Goal: Information Seeking & Learning: Check status

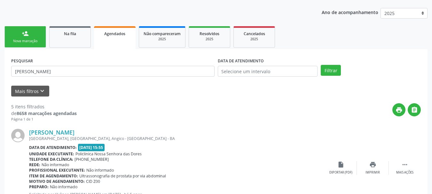
scroll to position [67, 0]
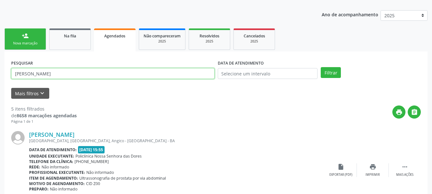
drag, startPoint x: 76, startPoint y: 73, endPoint x: 6, endPoint y: 78, distance: 70.1
paste input "[PERSON_NAME]"
click at [320, 67] on button "Filtrar" at bounding box center [330, 72] width 20 height 11
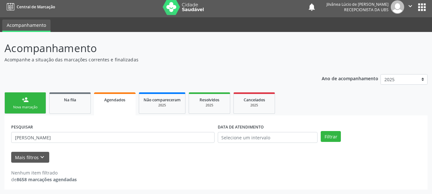
scroll to position [3, 0]
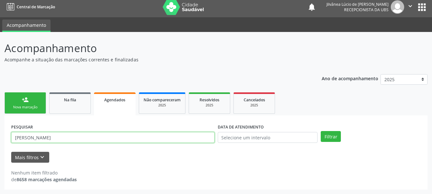
drag, startPoint x: 75, startPoint y: 136, endPoint x: 43, endPoint y: 139, distance: 31.4
click at [43, 139] on input "[PERSON_NAME]" at bounding box center [112, 137] width 203 height 11
click at [320, 131] on button "Filtrar" at bounding box center [330, 136] width 20 height 11
click at [21, 137] on input "VALDERLAN" at bounding box center [112, 137] width 203 height 11
click at [320, 131] on button "Filtrar" at bounding box center [330, 136] width 20 height 11
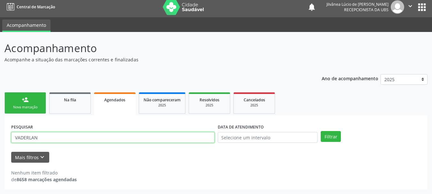
click at [21, 137] on input "VADERLAN" at bounding box center [112, 137] width 203 height 11
click at [320, 131] on button "Filtrar" at bounding box center [330, 136] width 20 height 11
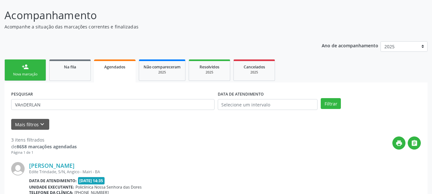
scroll to position [99, 0]
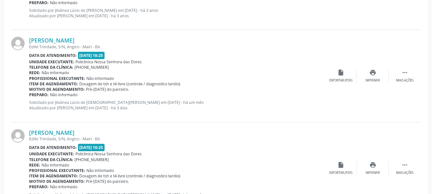
scroll to position [259, 0]
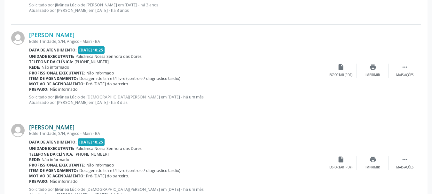
click at [74, 124] on link "[PERSON_NAME]" at bounding box center [51, 127] width 45 height 7
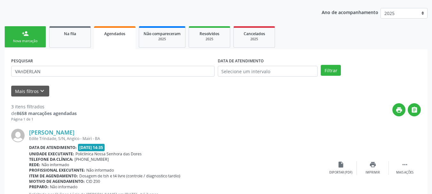
scroll to position [67, 0]
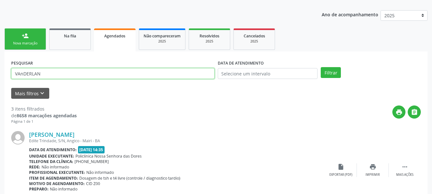
drag, startPoint x: 56, startPoint y: 77, endPoint x: 0, endPoint y: 80, distance: 56.3
click at [0, 80] on div "Acompanhamento Acompanhe a situação das marcações correntes e finalizadas Relat…" at bounding box center [216, 189] width 432 height 443
paste input "[PERSON_NAME]"
click at [320, 67] on button "Filtrar" at bounding box center [330, 72] width 20 height 11
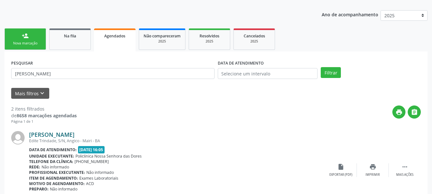
click at [72, 133] on link "[PERSON_NAME]" at bounding box center [51, 134] width 45 height 7
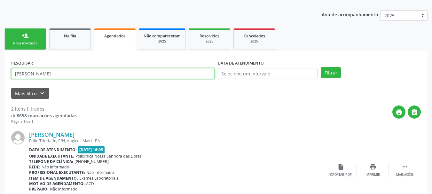
drag, startPoint x: 76, startPoint y: 74, endPoint x: 0, endPoint y: 79, distance: 76.5
click at [0, 79] on div "Acompanhamento Acompanhe a situação das marcações correntes e finalizadas Relat…" at bounding box center [216, 143] width 432 height 351
paste input "[PERSON_NAME]"
click at [320, 67] on button "Filtrar" at bounding box center [330, 72] width 20 height 11
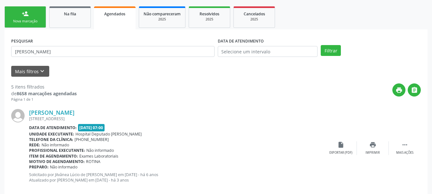
scroll to position [99, 0]
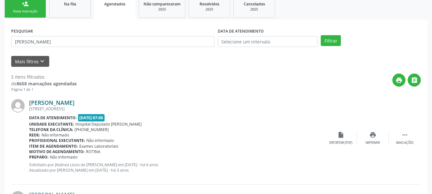
click at [64, 103] on link "[PERSON_NAME]" at bounding box center [51, 102] width 45 height 7
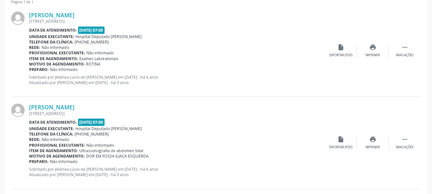
scroll to position [195, 0]
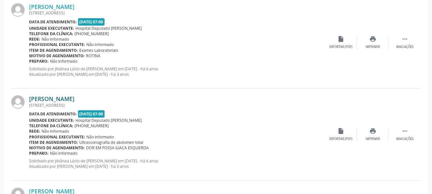
click at [74, 97] on link "[PERSON_NAME]" at bounding box center [51, 98] width 45 height 7
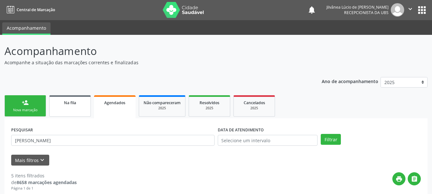
scroll to position [0, 0]
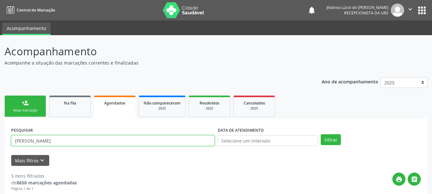
drag, startPoint x: 86, startPoint y: 140, endPoint x: 0, endPoint y: 138, distance: 86.3
paste input "[PERSON_NAME]"
click at [320, 134] on button "Filtrar" at bounding box center [330, 139] width 20 height 11
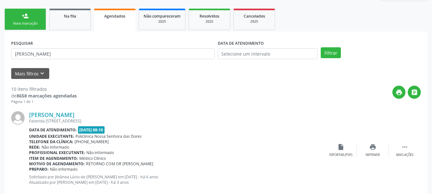
scroll to position [88, 0]
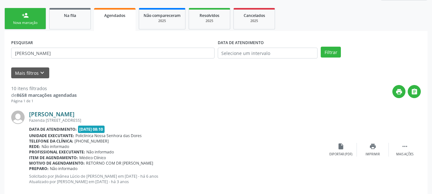
click at [66, 114] on link "[PERSON_NAME]" at bounding box center [51, 114] width 45 height 7
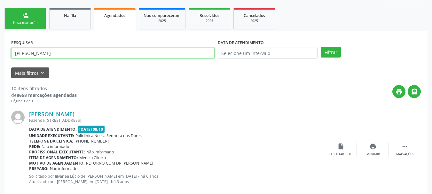
drag, startPoint x: 79, startPoint y: 50, endPoint x: 0, endPoint y: 50, distance: 78.6
paste input "[PERSON_NAME] DOS"
click at [320, 47] on button "Filtrar" at bounding box center [330, 52] width 20 height 11
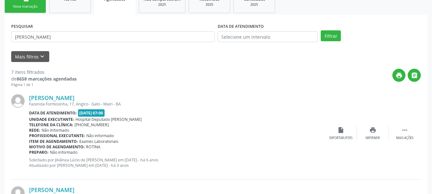
scroll to position [119, 0]
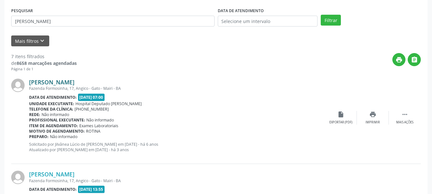
click at [52, 79] on link "[PERSON_NAME]" at bounding box center [51, 82] width 45 height 7
drag, startPoint x: 86, startPoint y: 14, endPoint x: 79, endPoint y: 16, distance: 7.5
click at [79, 16] on div "PESQUISAR [PERSON_NAME]" at bounding box center [113, 18] width 206 height 25
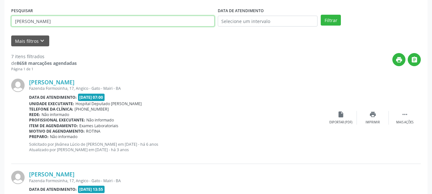
drag, startPoint x: 85, startPoint y: 19, endPoint x: 0, endPoint y: 29, distance: 85.8
paste input "[PERSON_NAME]"
click at [320, 15] on button "Filtrar" at bounding box center [330, 20] width 20 height 11
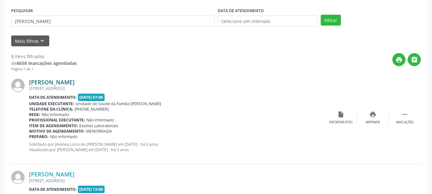
click at [54, 80] on link "[PERSON_NAME]" at bounding box center [51, 82] width 45 height 7
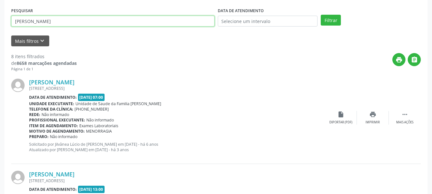
drag, startPoint x: 52, startPoint y: 23, endPoint x: 0, endPoint y: 26, distance: 52.5
paste input "[PERSON_NAME]"
click at [320, 15] on button "Filtrar" at bounding box center [330, 20] width 20 height 11
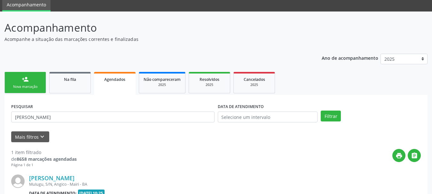
scroll to position [100, 0]
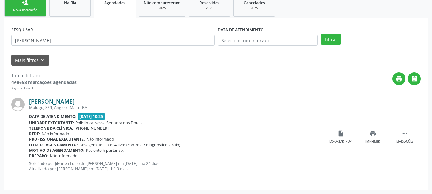
click at [41, 102] on link "[PERSON_NAME]" at bounding box center [51, 101] width 45 height 7
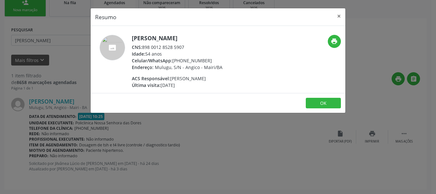
drag, startPoint x: 189, startPoint y: 87, endPoint x: 169, endPoint y: 88, distance: 20.5
click at [169, 88] on div "Última visita: [DATE]" at bounding box center [177, 85] width 91 height 7
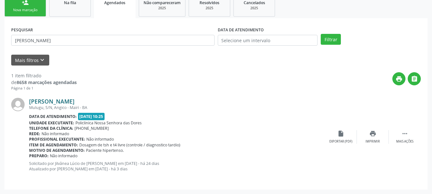
click at [74, 103] on link "[PERSON_NAME]" at bounding box center [51, 101] width 45 height 7
drag, startPoint x: 110, startPoint y: 100, endPoint x: 37, endPoint y: 107, distance: 73.2
click at [38, 107] on div "[PERSON_NAME] Mulugu, S/N, Angico - Mairi - BA Data de atendimento: [DATE] 10:2…" at bounding box center [176, 137] width 295 height 78
click at [37, 106] on div "Mulugu, S/N, Angico - Mairi - BA" at bounding box center [176, 107] width 295 height 5
drag, startPoint x: 28, startPoint y: 102, endPoint x: 103, endPoint y: 99, distance: 75.1
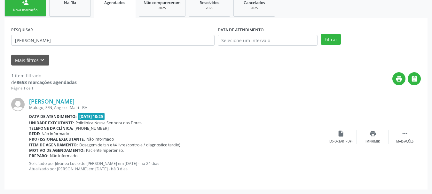
click at [103, 99] on div "[PERSON_NAME] Mulugu, S/N, Angico - Mairi - BA Data de atendimento: [DATE] 10:2…" at bounding box center [215, 137] width 409 height 92
copy div "[PERSON_NAME]"
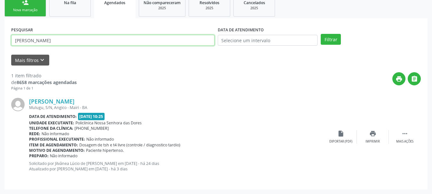
drag, startPoint x: 89, startPoint y: 39, endPoint x: 0, endPoint y: 50, distance: 89.5
click at [0, 50] on div "Acompanhamento Acompanhe a situação das marcações correntes e finalizadas Relat…" at bounding box center [216, 64] width 432 height 259
paste input "[PERSON_NAME]"
click at [320, 34] on button "Filtrar" at bounding box center [330, 39] width 20 height 11
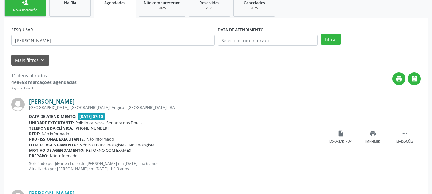
click at [56, 100] on link "[PERSON_NAME]" at bounding box center [51, 101] width 45 height 7
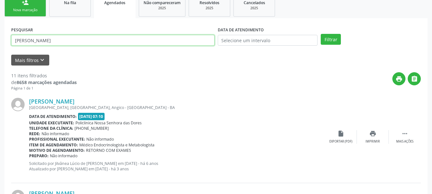
drag, startPoint x: 93, startPoint y: 41, endPoint x: 0, endPoint y: 42, distance: 93.0
paste input "[PERSON_NAME]"
click at [320, 34] on button "Filtrar" at bounding box center [330, 39] width 20 height 11
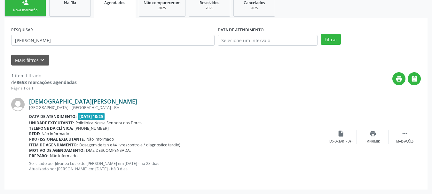
click at [55, 103] on link "[DEMOGRAPHIC_DATA][PERSON_NAME]" at bounding box center [83, 101] width 108 height 7
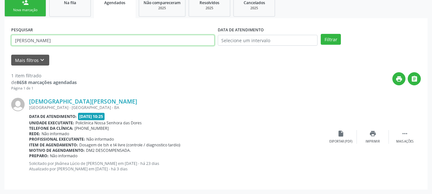
drag, startPoint x: 96, startPoint y: 40, endPoint x: 0, endPoint y: 41, distance: 96.2
click at [0, 41] on div "Acompanhamento Acompanhe a situação das marcações correntes e finalizadas Relat…" at bounding box center [216, 64] width 432 height 259
paste input "[PERSON_NAME] COTIAS"
click at [320, 34] on button "Filtrar" at bounding box center [330, 39] width 20 height 11
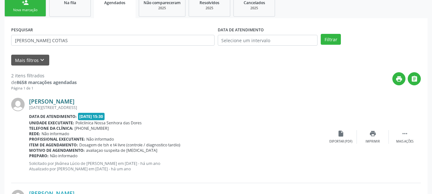
click at [55, 103] on link "[PERSON_NAME]" at bounding box center [51, 101] width 45 height 7
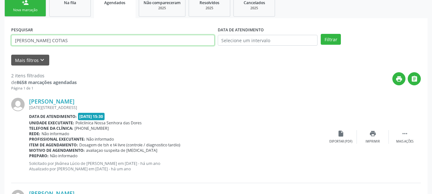
drag, startPoint x: 105, startPoint y: 42, endPoint x: 10, endPoint y: 42, distance: 95.2
click at [10, 42] on div "PESQUISAR [PERSON_NAME] COTIAS" at bounding box center [113, 37] width 206 height 25
paste input "[DEMOGRAPHIC_DATA][PERSON_NAME]"
click at [320, 34] on button "Filtrar" at bounding box center [330, 39] width 20 height 11
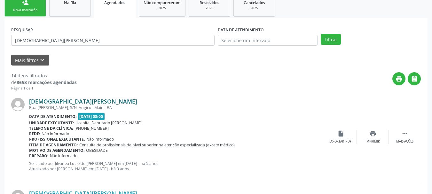
click at [52, 99] on link "[DEMOGRAPHIC_DATA][PERSON_NAME]" at bounding box center [83, 101] width 108 height 7
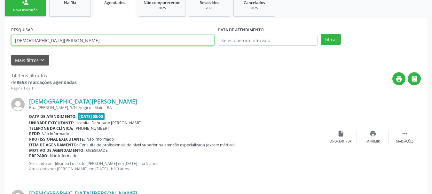
drag, startPoint x: 97, startPoint y: 39, endPoint x: 0, endPoint y: 47, distance: 97.8
paste input "[PERSON_NAME]"
click at [320, 34] on button "Filtrar" at bounding box center [330, 39] width 20 height 11
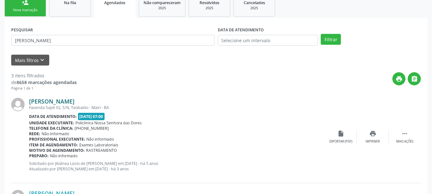
click at [53, 98] on link "[PERSON_NAME]" at bounding box center [51, 101] width 45 height 7
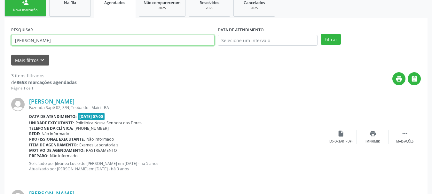
drag, startPoint x: 74, startPoint y: 43, endPoint x: 0, endPoint y: 44, distance: 74.1
click at [0, 44] on div "Acompanhamento Acompanhe a situação das marcações correntes e finalizadas Relat…" at bounding box center [216, 156] width 432 height 443
paste input "[PERSON_NAME]"
click at [320, 34] on button "Filtrar" at bounding box center [330, 39] width 20 height 11
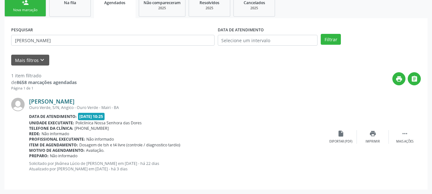
click at [42, 103] on link "[PERSON_NAME]" at bounding box center [51, 101] width 45 height 7
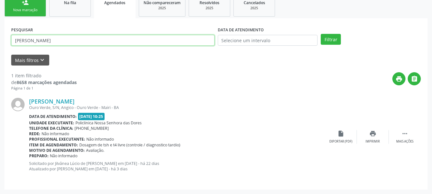
drag, startPoint x: 92, startPoint y: 40, endPoint x: 0, endPoint y: 41, distance: 91.7
click at [0, 41] on div "Acompanhamento Acompanhe a situação das marcações correntes e finalizadas Relat…" at bounding box center [216, 64] width 432 height 259
paste input "[PERSON_NAME]"
click at [320, 34] on button "Filtrar" at bounding box center [330, 39] width 20 height 11
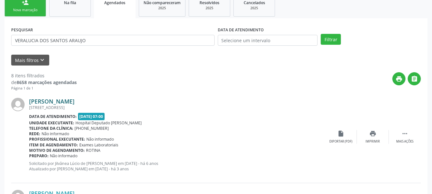
click at [56, 100] on link "[PERSON_NAME]" at bounding box center [51, 101] width 45 height 7
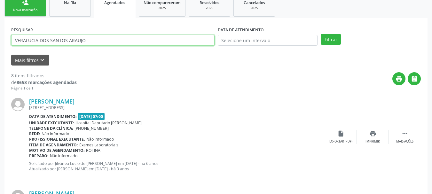
drag, startPoint x: 101, startPoint y: 38, endPoint x: 0, endPoint y: 37, distance: 101.3
paste input "[PERSON_NAME]"
click at [320, 34] on button "Filtrar" at bounding box center [330, 39] width 20 height 11
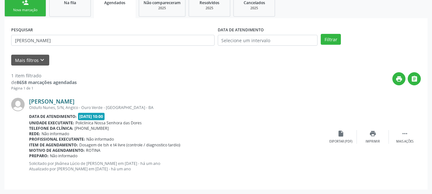
click at [74, 102] on link "[PERSON_NAME]" at bounding box center [51, 101] width 45 height 7
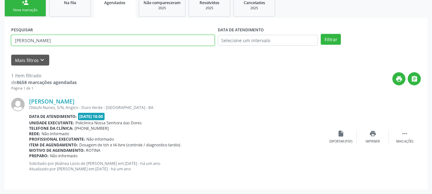
drag, startPoint x: 92, startPoint y: 41, endPoint x: 0, endPoint y: 41, distance: 91.7
click at [0, 41] on div "Acompanhamento Acompanhe a situação das marcações correntes e finalizadas Relat…" at bounding box center [216, 64] width 432 height 259
type input "v"
paste input "[PERSON_NAME]"
click at [320, 34] on button "Filtrar" at bounding box center [330, 39] width 20 height 11
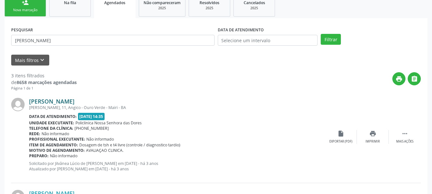
click at [74, 103] on link "[PERSON_NAME]" at bounding box center [51, 101] width 45 height 7
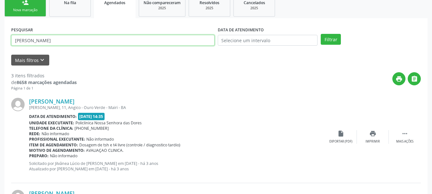
drag, startPoint x: 87, startPoint y: 39, endPoint x: 8, endPoint y: 41, distance: 78.3
click at [8, 41] on div "PESQUISAR [PERSON_NAME] DATA DE ATENDIMENTO Filtrar UNIDADE EXECUTANTE Selecion…" at bounding box center [215, 195] width 423 height 355
paste input "[PERSON_NAME][DATE]"
click at [320, 34] on button "Filtrar" at bounding box center [330, 39] width 20 height 11
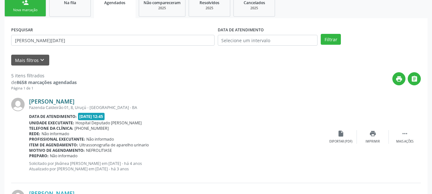
click at [67, 98] on link "[PERSON_NAME]" at bounding box center [51, 101] width 45 height 7
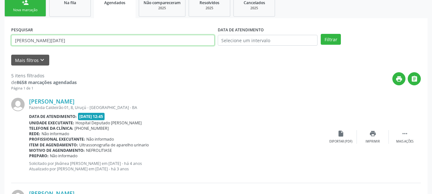
drag, startPoint x: 61, startPoint y: 40, endPoint x: 0, endPoint y: 44, distance: 60.8
paste input "[PERSON_NAME]"
click at [320, 34] on button "Filtrar" at bounding box center [330, 39] width 20 height 11
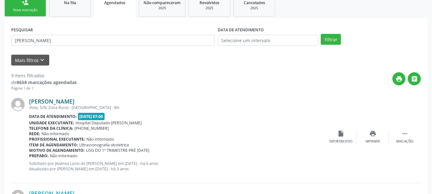
click at [74, 99] on link "[PERSON_NAME]" at bounding box center [51, 101] width 45 height 7
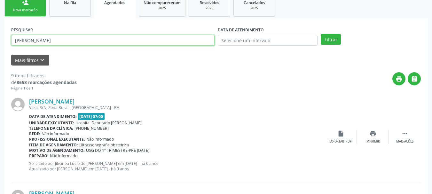
drag, startPoint x: 80, startPoint y: 43, endPoint x: 14, endPoint y: 44, distance: 65.5
click at [17, 44] on input "[PERSON_NAME]" at bounding box center [112, 40] width 203 height 11
type input "P"
paste input "[PERSON_NAME]"
click at [320, 34] on button "Filtrar" at bounding box center [330, 39] width 20 height 11
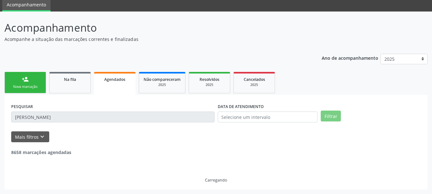
scroll to position [3, 0]
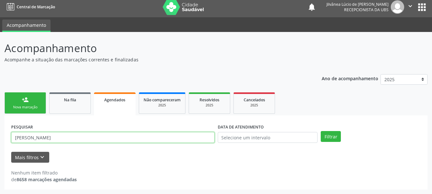
drag, startPoint x: 86, startPoint y: 138, endPoint x: 33, endPoint y: 136, distance: 53.1
click at [33, 136] on input "[PERSON_NAME]" at bounding box center [112, 137] width 203 height 11
type input "GISLANE"
click at [320, 131] on button "Filtrar" at bounding box center [330, 136] width 20 height 11
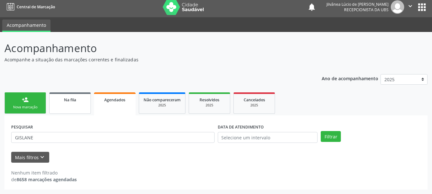
click at [68, 111] on link "Na fila" at bounding box center [70, 102] width 42 height 21
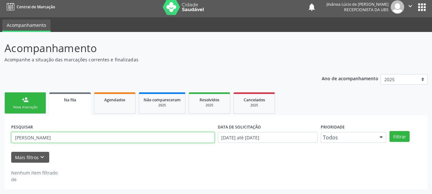
click at [77, 136] on input "[PERSON_NAME]" at bounding box center [112, 137] width 203 height 11
drag, startPoint x: 77, startPoint y: 136, endPoint x: 2, endPoint y: 134, distance: 74.4
click at [2, 134] on div "Acompanhamento Acompanhe a situação das marcações correntes e finalizadas Relat…" at bounding box center [216, 113] width 432 height 162
paste input "[PERSON_NAME]"
click at [389, 131] on button "Filtrar" at bounding box center [399, 136] width 20 height 11
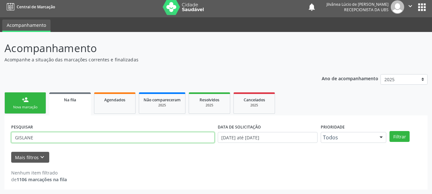
click at [27, 134] on input "GISLANE" at bounding box center [112, 137] width 203 height 11
click at [389, 131] on button "Filtrar" at bounding box center [399, 136] width 20 height 11
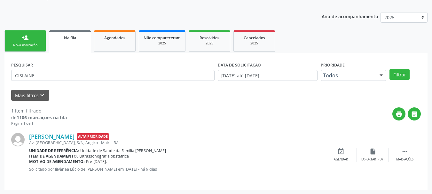
scroll to position [65, 0]
click at [48, 136] on link "[PERSON_NAME]" at bounding box center [51, 136] width 45 height 7
click at [74, 137] on link "[PERSON_NAME]" at bounding box center [51, 136] width 45 height 7
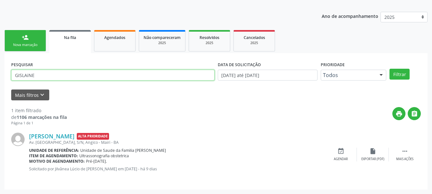
drag, startPoint x: 52, startPoint y: 76, endPoint x: 0, endPoint y: 77, distance: 52.4
click at [0, 77] on div "Acompanhamento Acompanhe a situação das marcações correntes e finalizadas Relat…" at bounding box center [216, 82] width 432 height 224
paste input "[PERSON_NAME]"
type input "[PERSON_NAME]"
click at [389, 69] on button "Filtrar" at bounding box center [399, 74] width 20 height 11
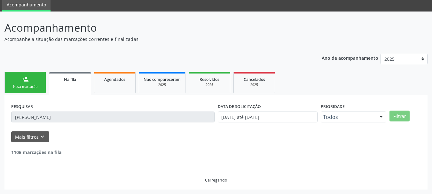
scroll to position [3, 0]
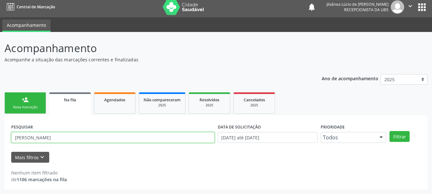
drag, startPoint x: 55, startPoint y: 138, endPoint x: 31, endPoint y: 135, distance: 23.5
click at [31, 135] on input "[PERSON_NAME]" at bounding box center [112, 137] width 203 height 11
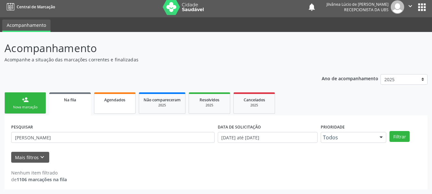
click at [121, 97] on div "Agendados" at bounding box center [115, 99] width 32 height 7
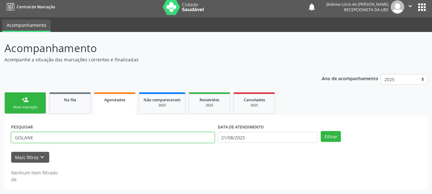
drag, startPoint x: 58, startPoint y: 135, endPoint x: 0, endPoint y: 134, distance: 58.1
click at [0, 134] on div "Acompanhamento Acompanhe a situação das marcações correntes e finalizadas Relat…" at bounding box center [216, 113] width 432 height 162
paste input "[PERSON_NAME]"
type input "[PERSON_NAME]"
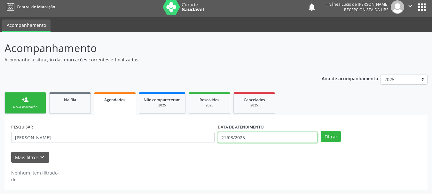
click at [281, 141] on input "21/08/2025" at bounding box center [268, 137] width 100 height 11
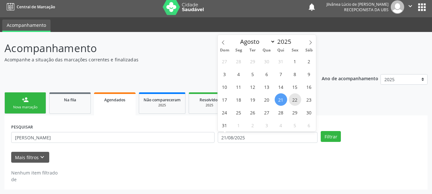
drag, startPoint x: 295, startPoint y: 101, endPoint x: 316, endPoint y: 104, distance: 21.4
click at [295, 101] on span "22" at bounding box center [294, 99] width 12 height 12
type input "[DATE]"
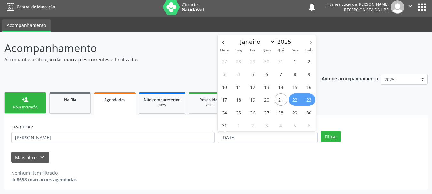
click at [334, 115] on ul "person_add Nova marcação Na fila Agendados Não compareceram 2025 Resolvidos 202…" at bounding box center [215, 103] width 423 height 25
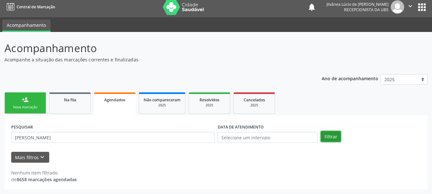
click at [327, 137] on button "Filtrar" at bounding box center [330, 136] width 20 height 11
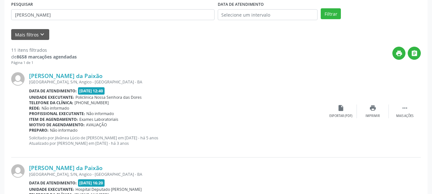
scroll to position [131, 0]
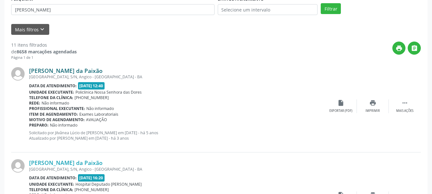
click at [54, 72] on link "[PERSON_NAME] da Paixão" at bounding box center [65, 70] width 73 height 7
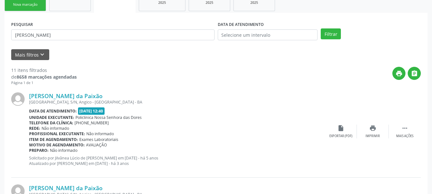
scroll to position [67, 0]
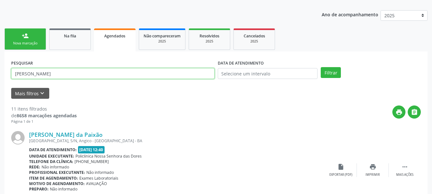
drag, startPoint x: 65, startPoint y: 73, endPoint x: 0, endPoint y: 72, distance: 64.9
paste input "[PERSON_NAME]"
type input "[PERSON_NAME]"
click at [320, 67] on button "Filtrar" at bounding box center [330, 72] width 20 height 11
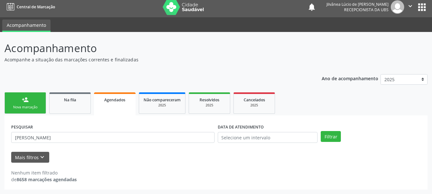
scroll to position [3, 0]
click at [76, 102] on span "Na fila" at bounding box center [70, 99] width 12 height 5
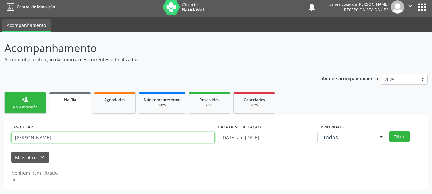
click at [75, 138] on input "[PERSON_NAME]" at bounding box center [112, 137] width 203 height 11
drag, startPoint x: 75, startPoint y: 138, endPoint x: 1, endPoint y: 137, distance: 74.1
click at [1, 137] on div "Acompanhamento Acompanhe a situação das marcações correntes e finalizadas Relat…" at bounding box center [216, 113] width 432 height 162
paste input "[PERSON_NAME]"
type input "[PERSON_NAME]"
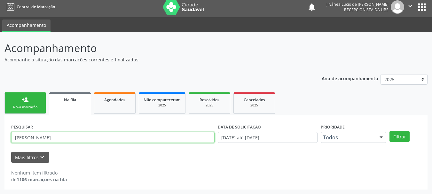
click at [389, 131] on button "Filtrar" at bounding box center [399, 136] width 20 height 11
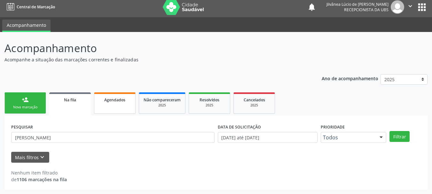
click at [117, 104] on link "Agendados" at bounding box center [115, 102] width 42 height 21
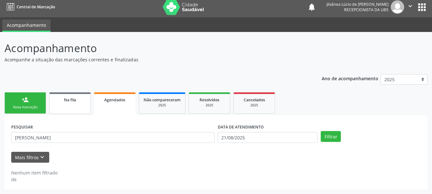
click at [74, 106] on link "Na fila" at bounding box center [70, 102] width 42 height 21
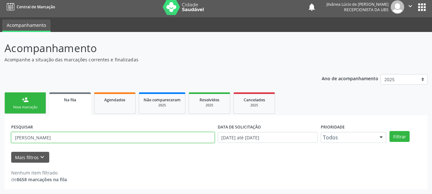
drag, startPoint x: 82, startPoint y: 137, endPoint x: 33, endPoint y: 134, distance: 48.6
click at [33, 134] on input "[PERSON_NAME]" at bounding box center [112, 137] width 203 height 11
type input "JAILTON"
click at [389, 131] on button "Filtrar" at bounding box center [399, 136] width 20 height 11
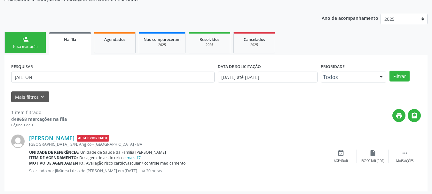
scroll to position [65, 0]
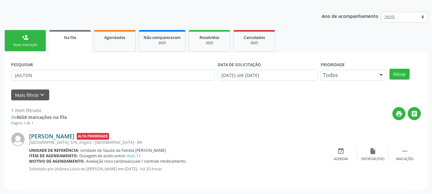
click at [49, 135] on link "[PERSON_NAME]" at bounding box center [51, 136] width 45 height 7
click at [48, 132] on div "[PERSON_NAME] Alta Prioridade [GEOGRAPHIC_DATA], [GEOGRAPHIC_DATA], [GEOGRAPHIC…" at bounding box center [215, 154] width 409 height 57
click at [56, 136] on link "[PERSON_NAME]" at bounding box center [51, 136] width 45 height 7
